Goal: Task Accomplishment & Management: Complete application form

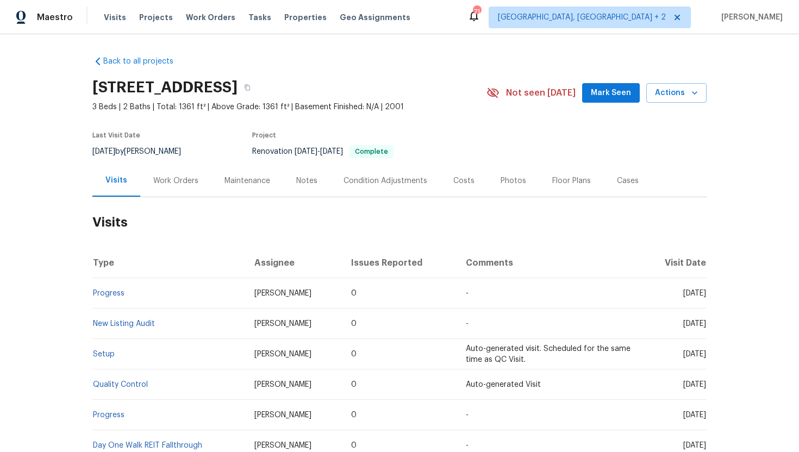
click at [170, 185] on div "Work Orders" at bounding box center [175, 181] width 45 height 11
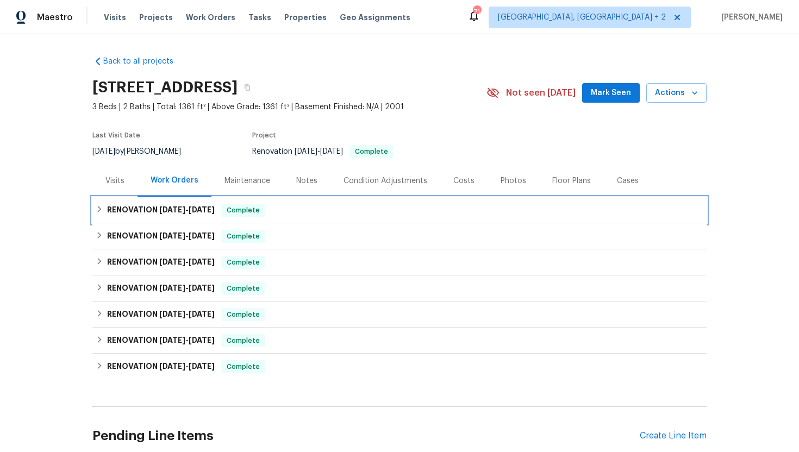
click at [195, 209] on span "8/20/25" at bounding box center [202, 210] width 26 height 8
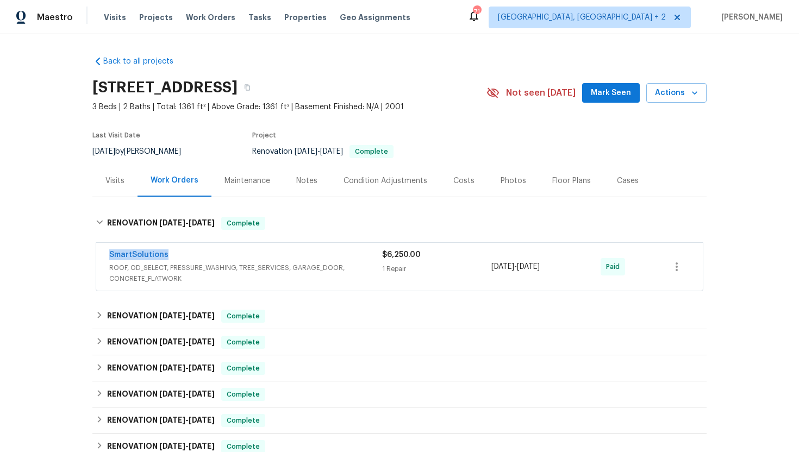
drag, startPoint x: 194, startPoint y: 251, endPoint x: 97, endPoint y: 255, distance: 97.4
click at [97, 255] on div "SmartSolutions ROOF, OD_SELECT, PRESSURE_WASHING, TREE_SERVICES, GARAGE_DOOR, C…" at bounding box center [399, 267] width 607 height 48
copy link "SmartSolutions"
drag, startPoint x: 577, startPoint y: 266, endPoint x: 485, endPoint y: 270, distance: 91.9
click at [485, 270] on div "SmartSolutions ROOF, OD_SELECT, PRESSURE_WASHING, TREE_SERVICES, GARAGE_DOOR, C…" at bounding box center [386, 267] width 554 height 35
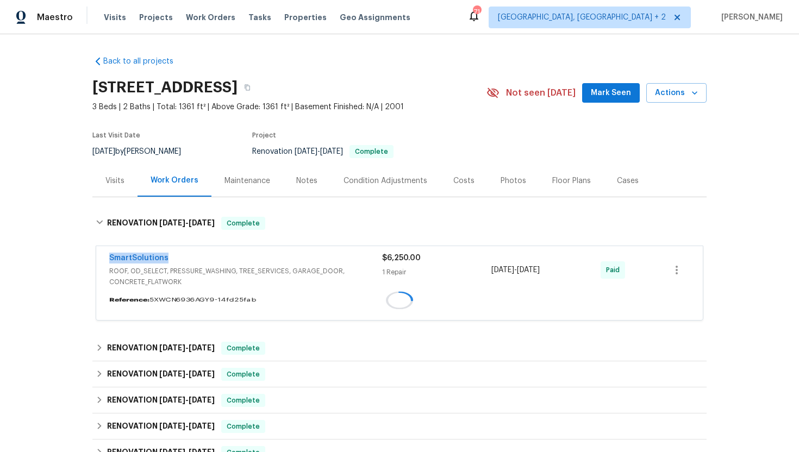
copy div "8/11/2025 - 8/20/2025"
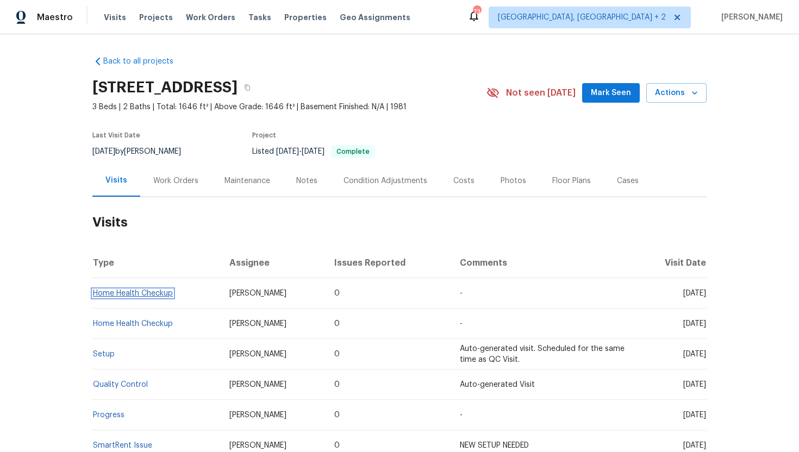
click at [123, 296] on link "Home Health Checkup" at bounding box center [133, 294] width 80 height 8
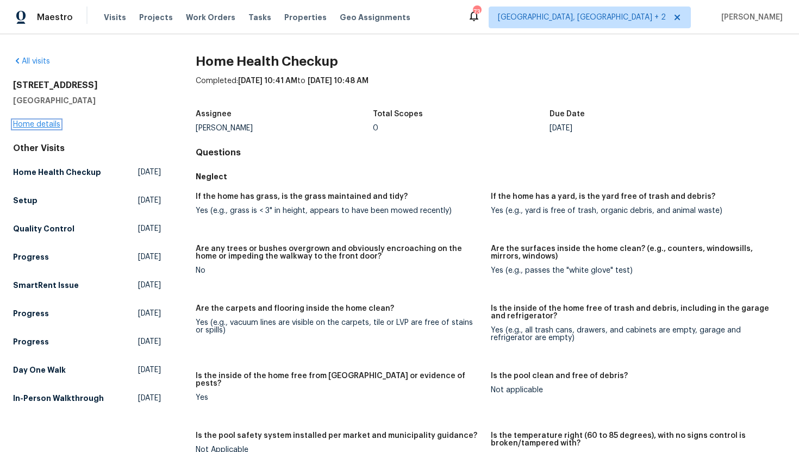
click at [38, 127] on link "Home details" at bounding box center [36, 125] width 47 height 8
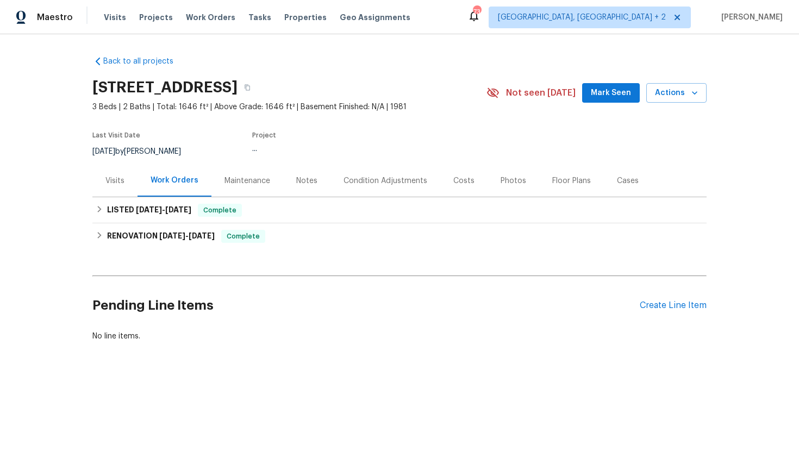
click at [117, 180] on div "Visits" at bounding box center [114, 181] width 19 height 11
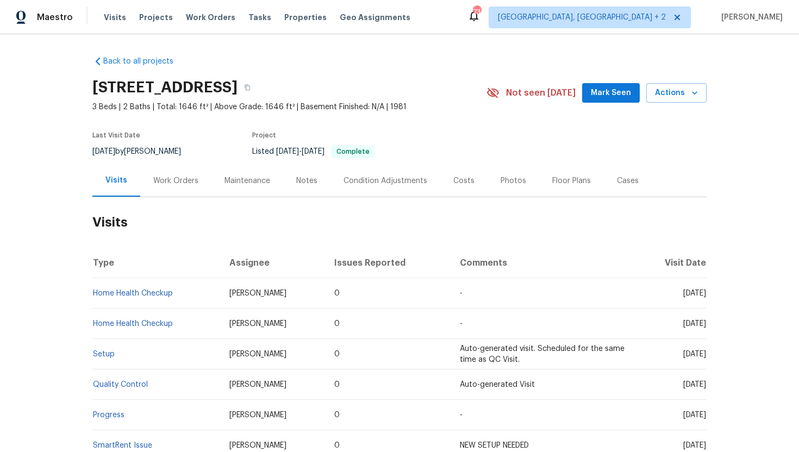
drag, startPoint x: 664, startPoint y: 294, endPoint x: 706, endPoint y: 295, distance: 41.9
click at [706, 295] on span "[DATE]" at bounding box center [694, 294] width 23 height 8
copy span "[DATE]"
click at [627, 182] on div "Cases" at bounding box center [628, 181] width 22 height 11
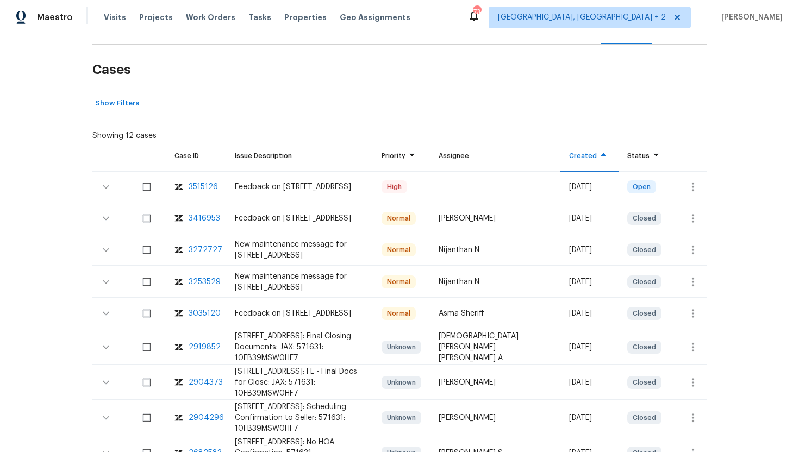
scroll to position [160, 0]
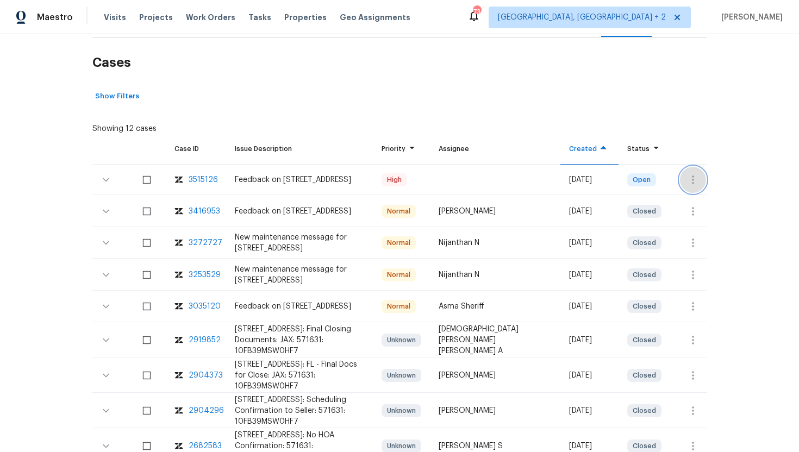
click at [689, 185] on icon "button" at bounding box center [693, 179] width 13 height 13
click at [718, 177] on li "Create a visit" at bounding box center [735, 180] width 113 height 18
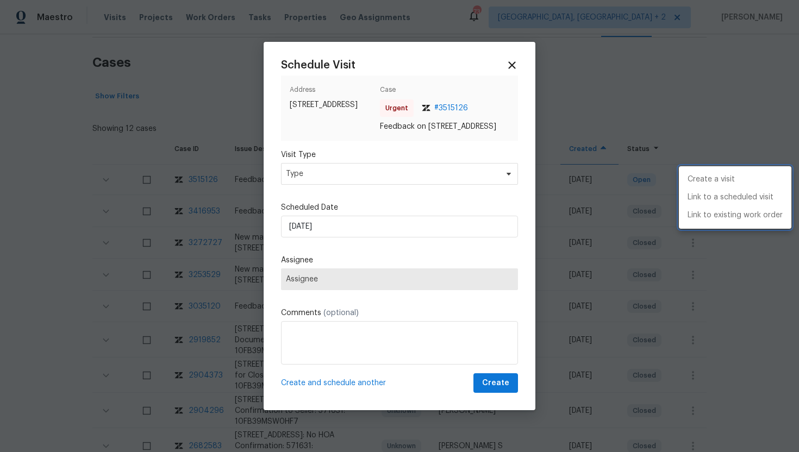
click at [317, 176] on div at bounding box center [399, 226] width 799 height 452
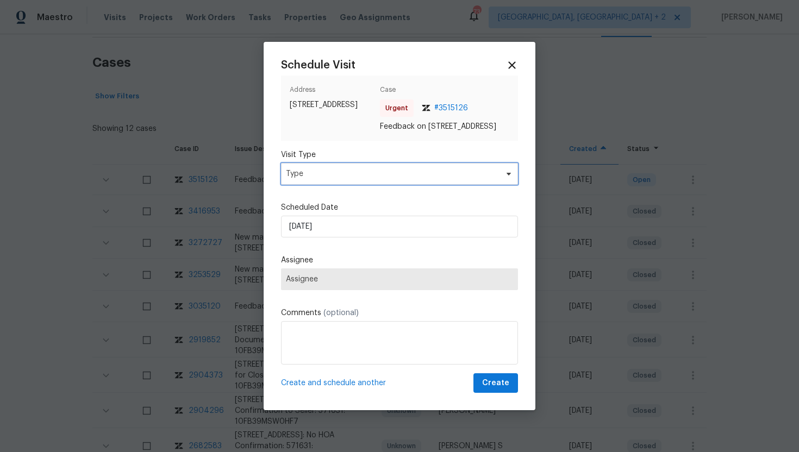
click at [318, 176] on span "Type" at bounding box center [391, 174] width 211 height 11
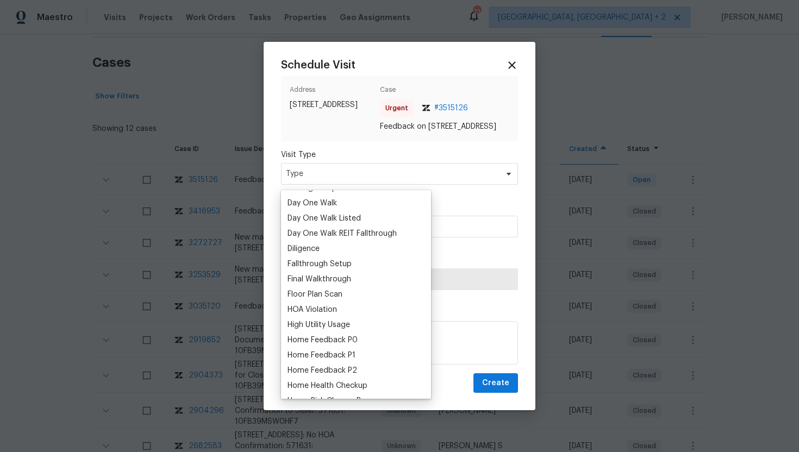
scroll to position [225, 0]
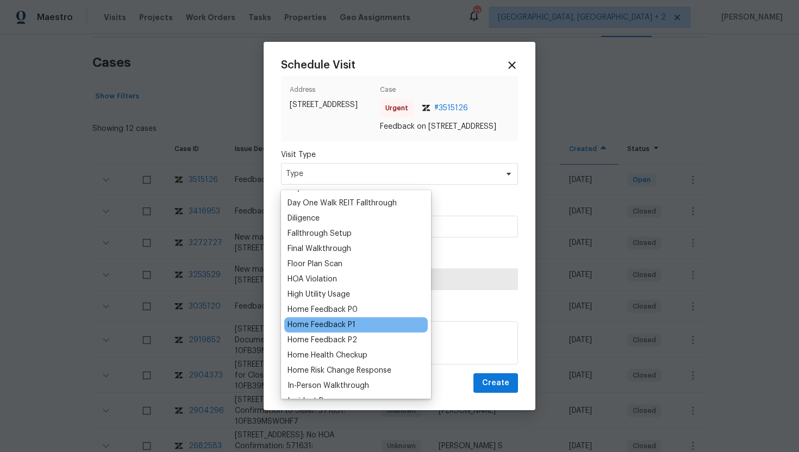
click at [338, 327] on div "Home Feedback P1" at bounding box center [322, 325] width 68 height 11
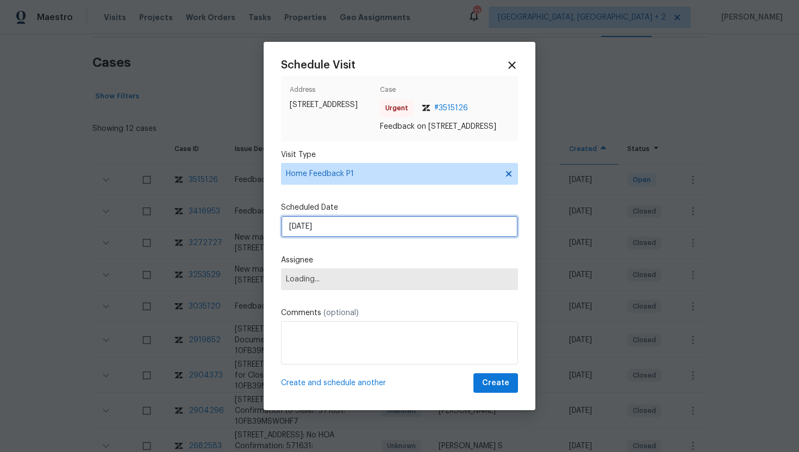
click at [346, 236] on input "[DATE]" at bounding box center [399, 227] width 237 height 22
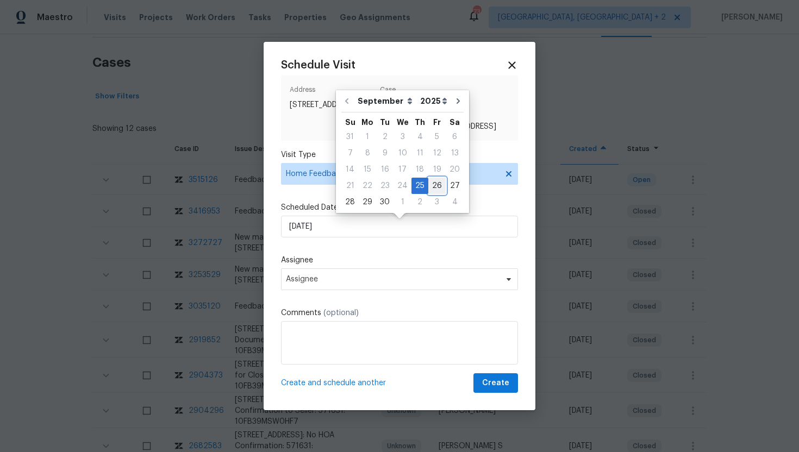
click at [429, 186] on div "26" at bounding box center [436, 185] width 17 height 15
type input "[DATE]"
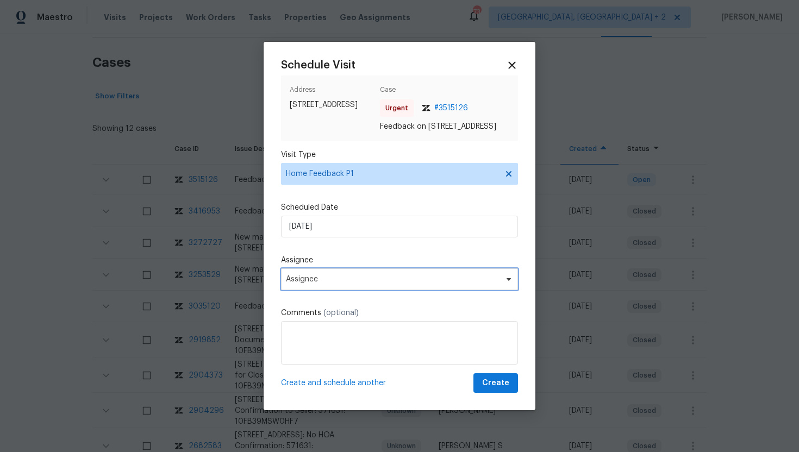
click at [358, 284] on span "Assignee" at bounding box center [392, 279] width 213 height 9
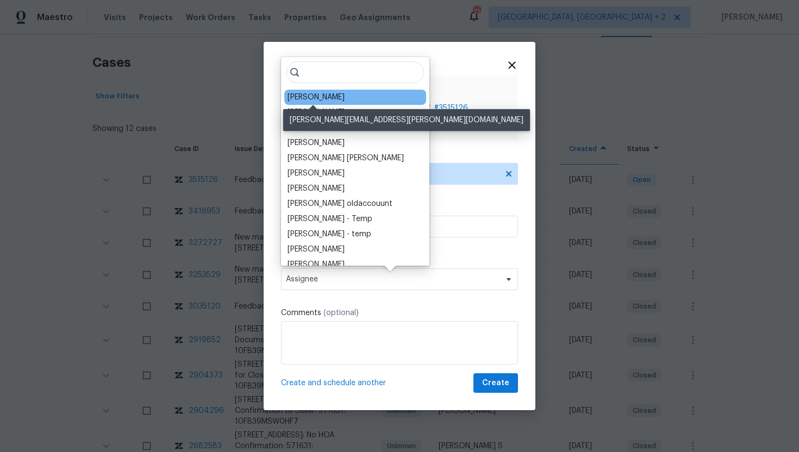
click at [324, 97] on div "[PERSON_NAME]" at bounding box center [316, 97] width 57 height 11
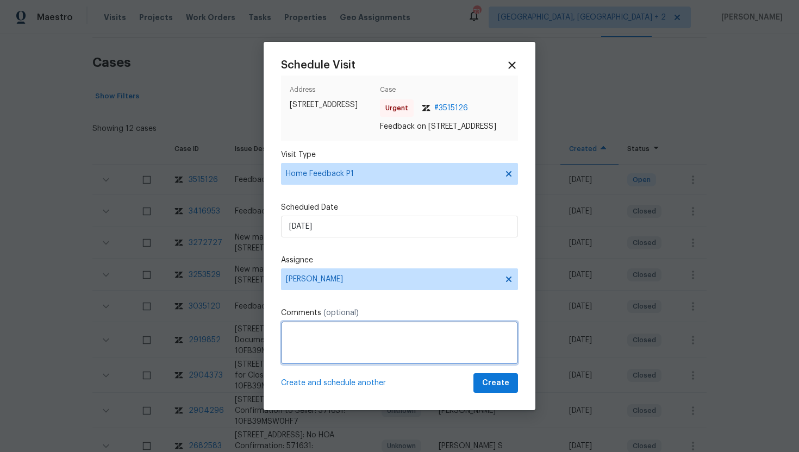
click at [304, 348] on textarea at bounding box center [399, 342] width 237 height 43
paste textarea "Feedback Message: Agent reported the LB code doesnt work"
click at [473, 342] on textarea "Feedback Message: Agent reported the LB code doesnt work" at bounding box center [399, 342] width 237 height 43
click at [473, 335] on textarea "Feedback Message: Agent reported the LB code doesnt work" at bounding box center [399, 342] width 237 height 43
type textarea "Feedback Message: Agent reported the LB code doesn't work"
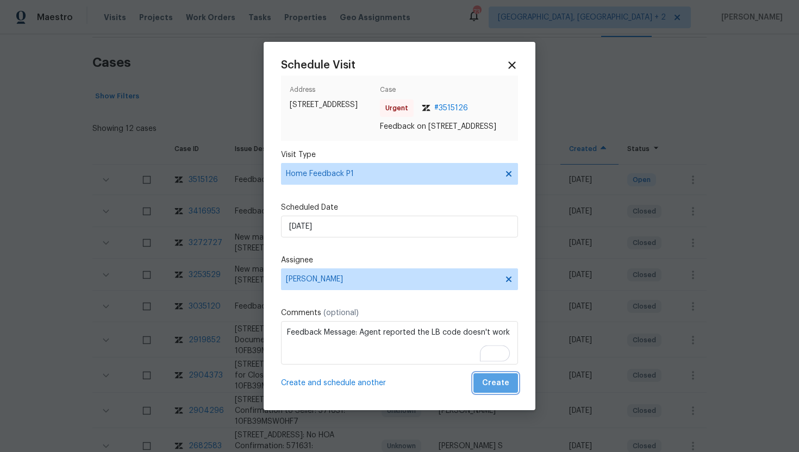
click at [509, 390] on span "Create" at bounding box center [495, 384] width 27 height 14
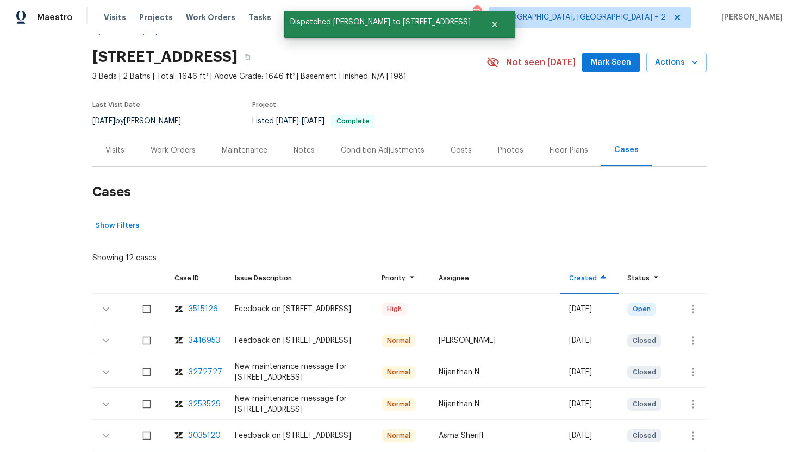
scroll to position [0, 0]
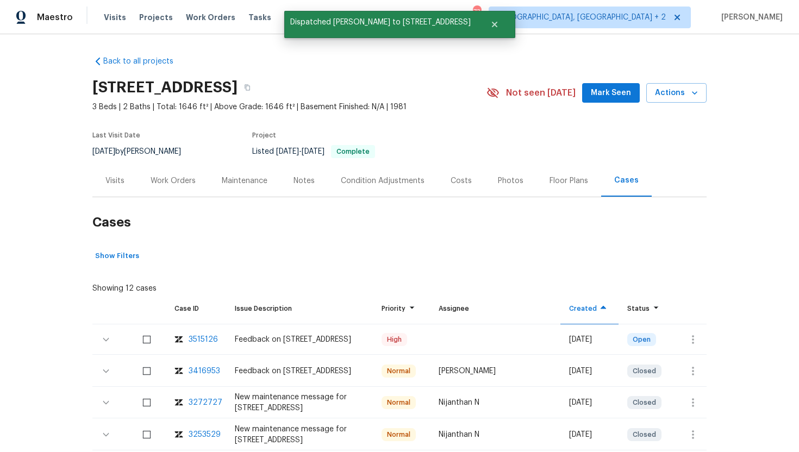
click at [124, 179] on div "Visits" at bounding box center [114, 181] width 45 height 32
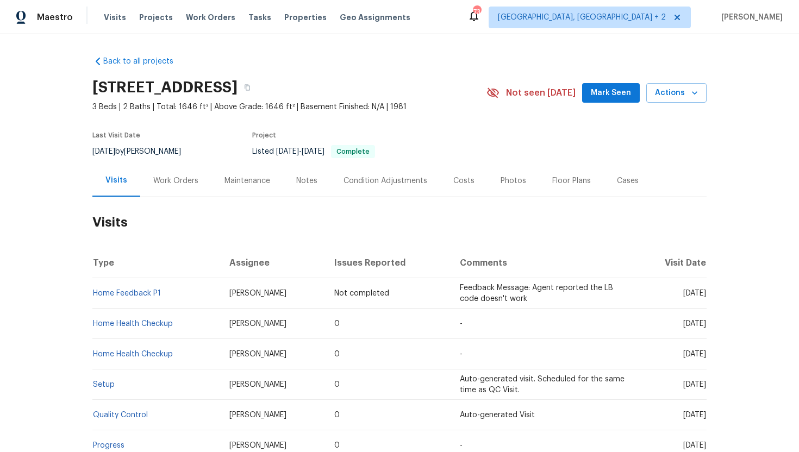
click at [683, 294] on span "[DATE]" at bounding box center [694, 294] width 23 height 8
drag, startPoint x: 662, startPoint y: 293, endPoint x: 706, endPoint y: 296, distance: 44.1
click at [706, 296] on span "[DATE]" at bounding box center [694, 294] width 23 height 8
copy span "[DATE]"
click at [698, 337] on td "[DATE]" at bounding box center [670, 324] width 71 height 30
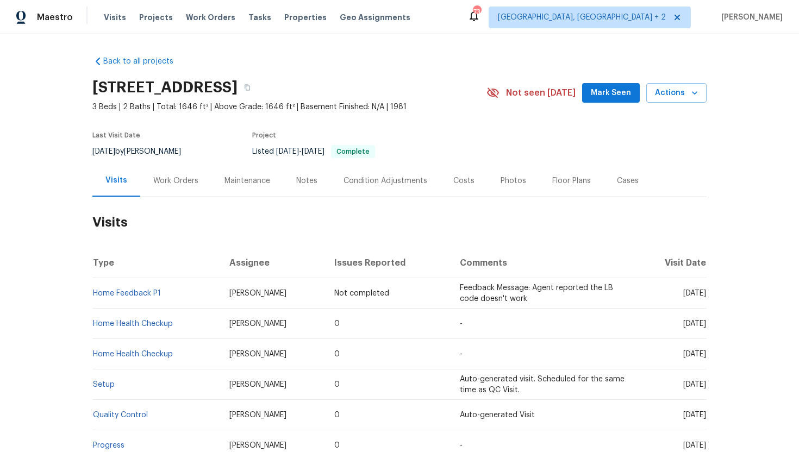
drag, startPoint x: 663, startPoint y: 325, endPoint x: 706, endPoint y: 328, distance: 43.1
click at [706, 328] on td "[DATE]" at bounding box center [670, 324] width 71 height 30
copy span "[DATE]"
